Goal: Obtain resource: Obtain resource

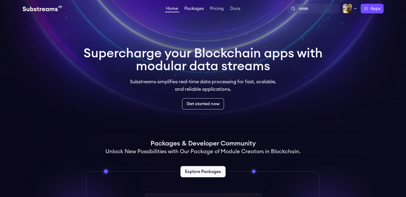
click at [193, 11] on link "Packages" at bounding box center [193, 8] width 21 height 5
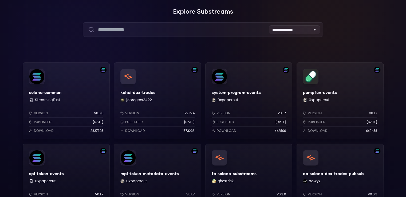
scroll to position [37, 0]
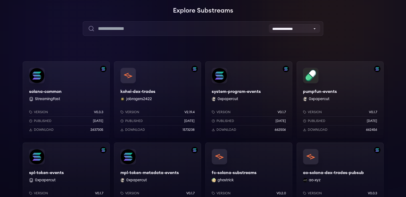
click at [73, 106] on div "Version v0.3.3 Published [DATE] Download 2637305" at bounding box center [66, 119] width 87 height 37
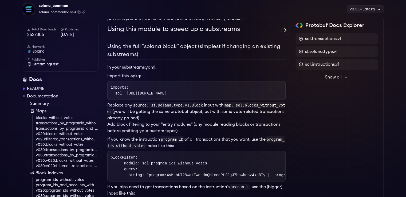
scroll to position [91, 0]
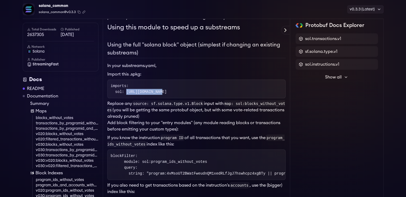
drag, startPoint x: 158, startPoint y: 91, endPoint x: 125, endPoint y: 93, distance: 33.4
click at [125, 93] on code "imports: sol: https://spkg.io/streamingfast/solana-common-v0.3.0.spkg" at bounding box center [139, 89] width 56 height 10
copy code "https://spkg.io/"
